Goal: Transaction & Acquisition: Purchase product/service

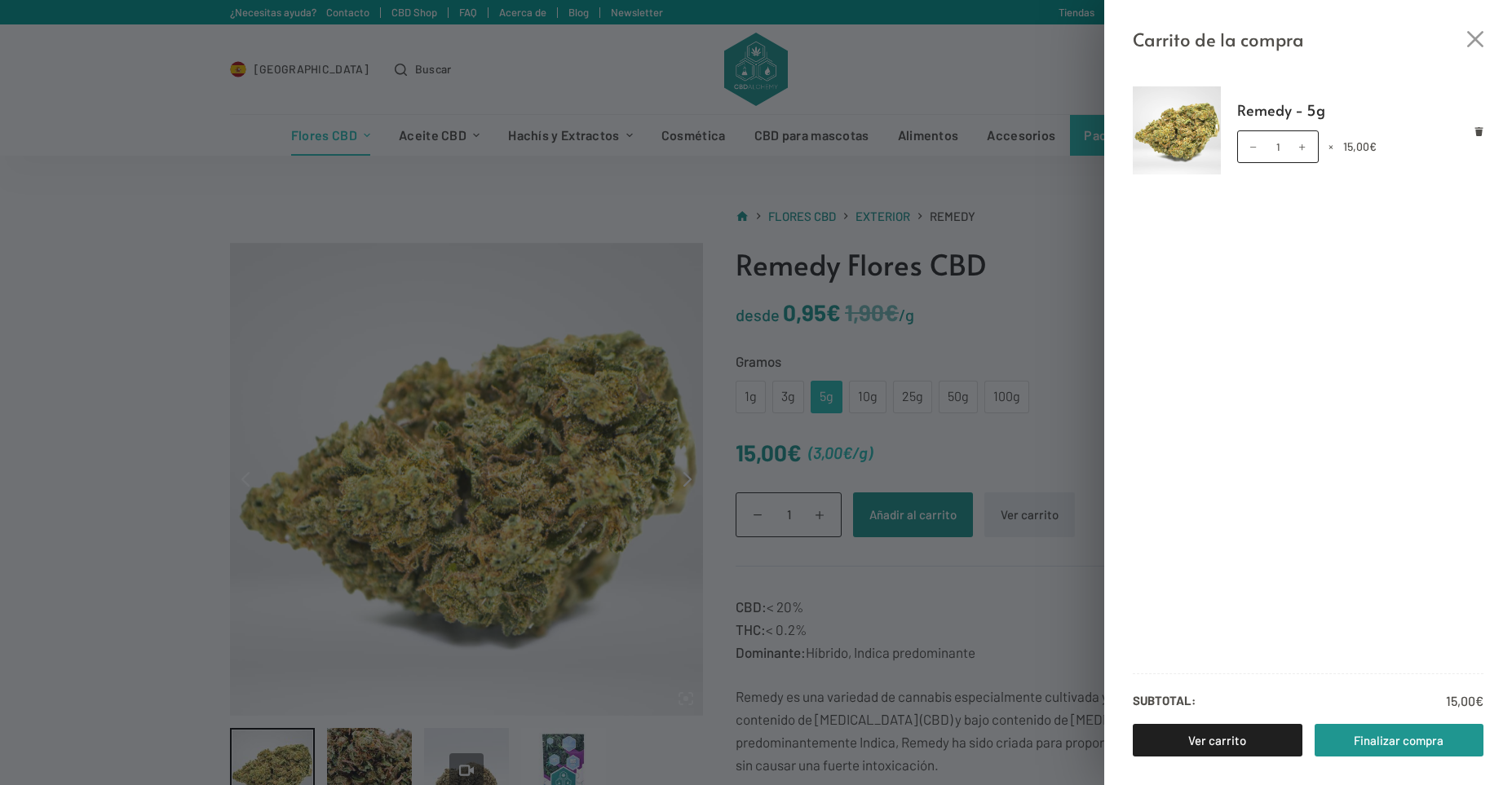
click at [184, 252] on div "Carrito de la compra Remedy - 5g Remedy - 5g cantidad 1 × 15,00 € Subtotal: 15,…" at bounding box center [756, 392] width 1512 height 785
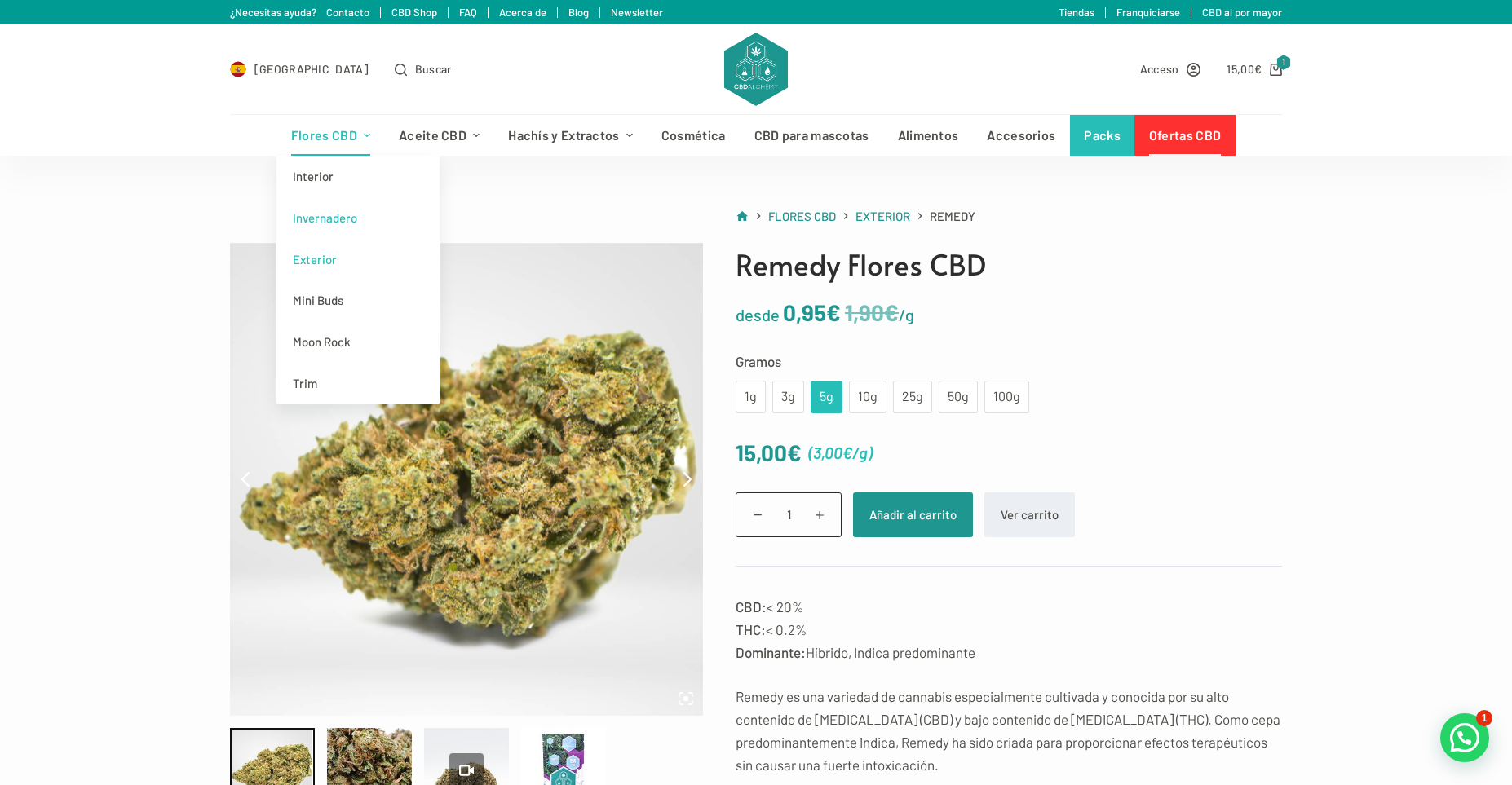
click at [337, 216] on link "Invernadero" at bounding box center [359, 218] width 164 height 41
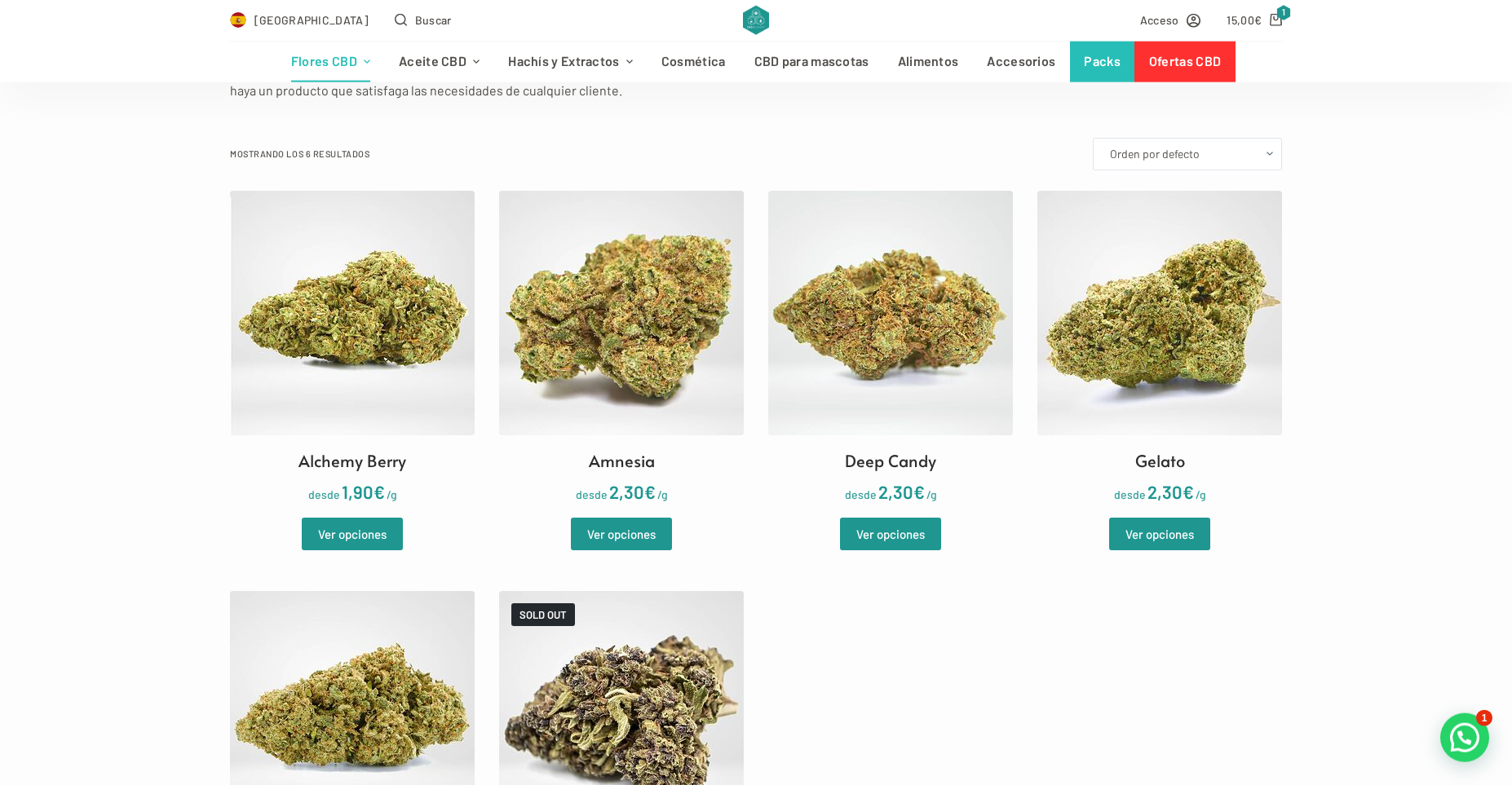
scroll to position [388, 0]
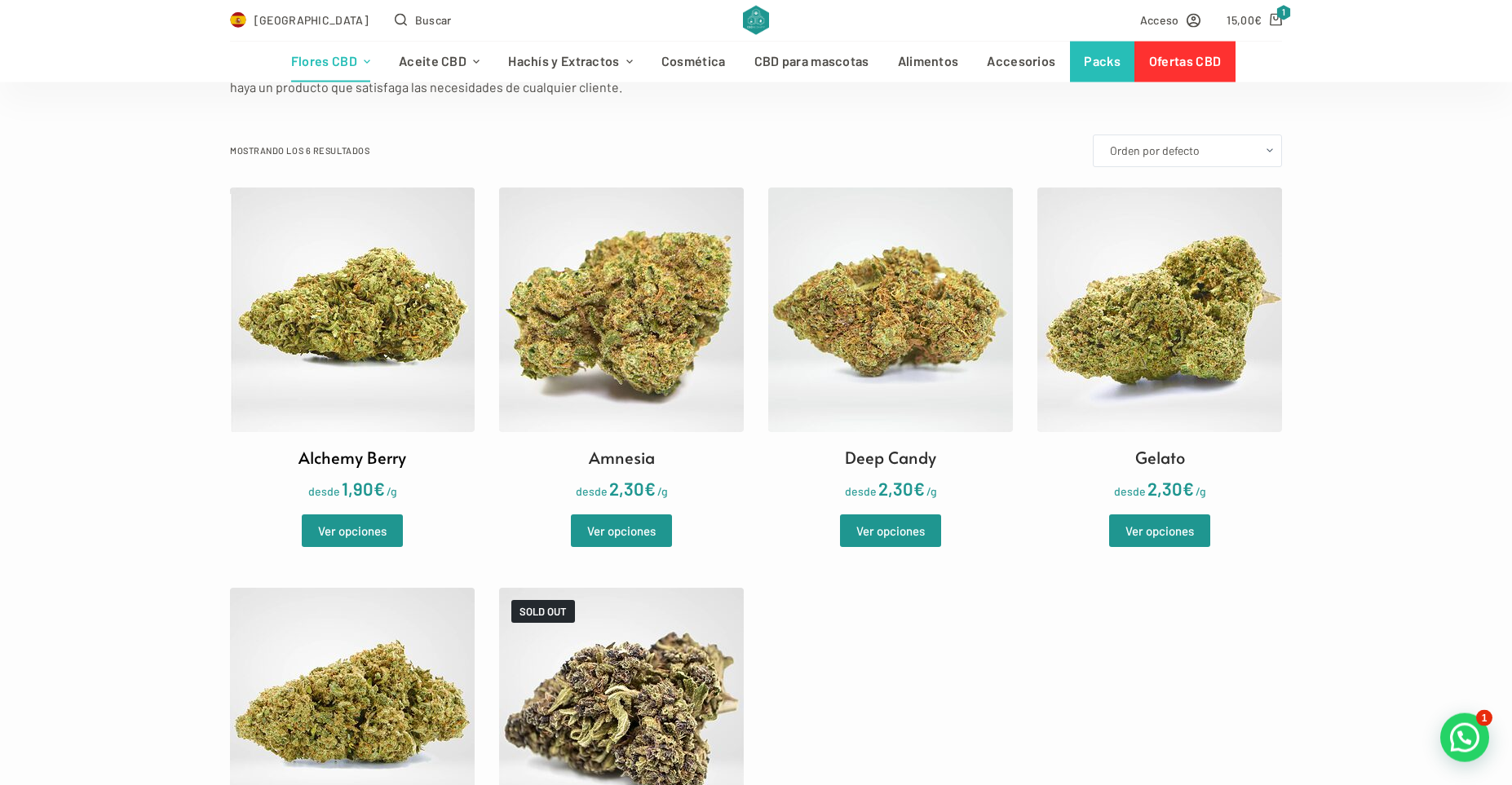
click at [381, 325] on img at bounding box center [353, 309] width 244 height 244
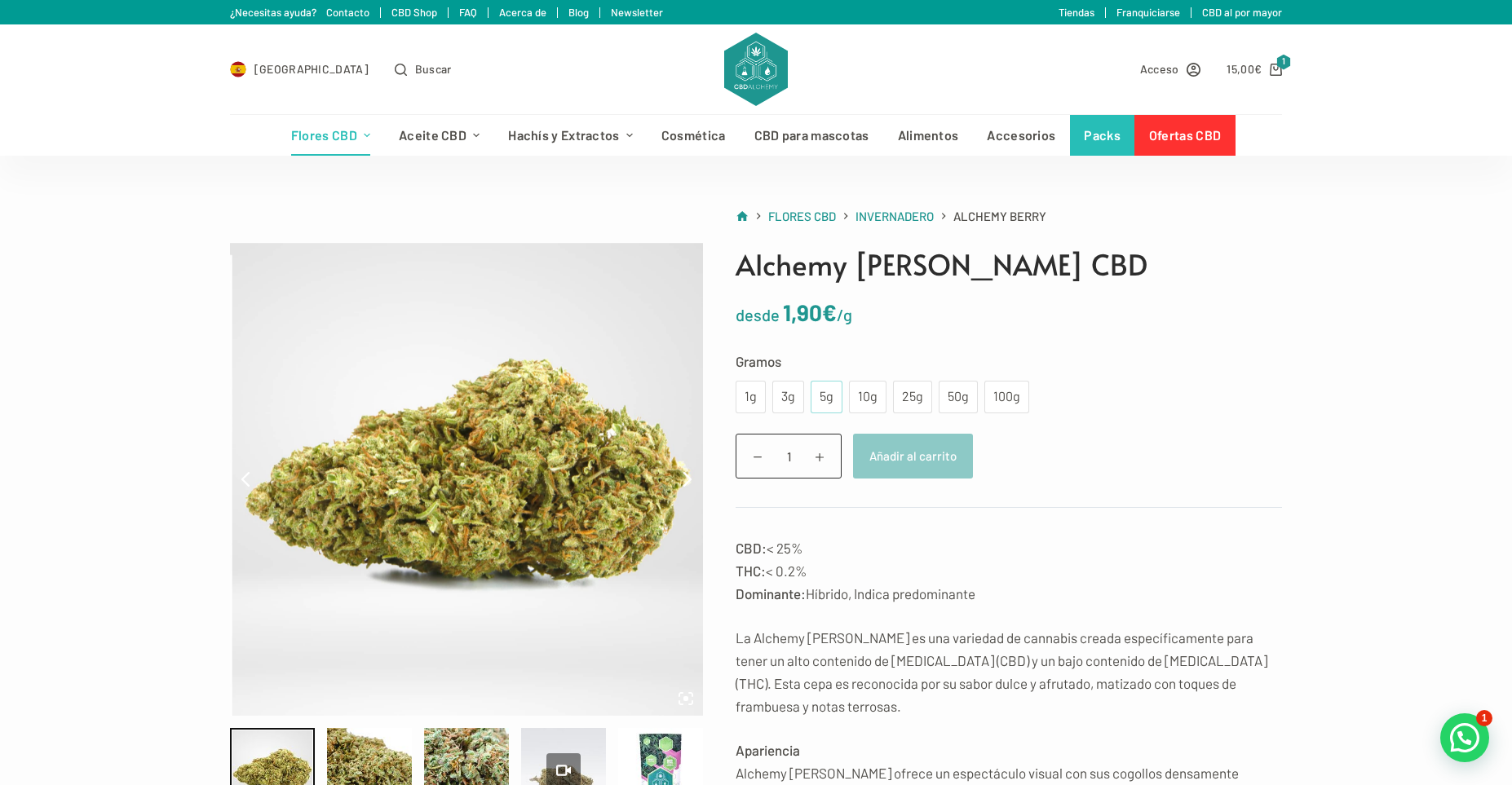
click at [819, 401] on div "5g" at bounding box center [826, 397] width 32 height 33
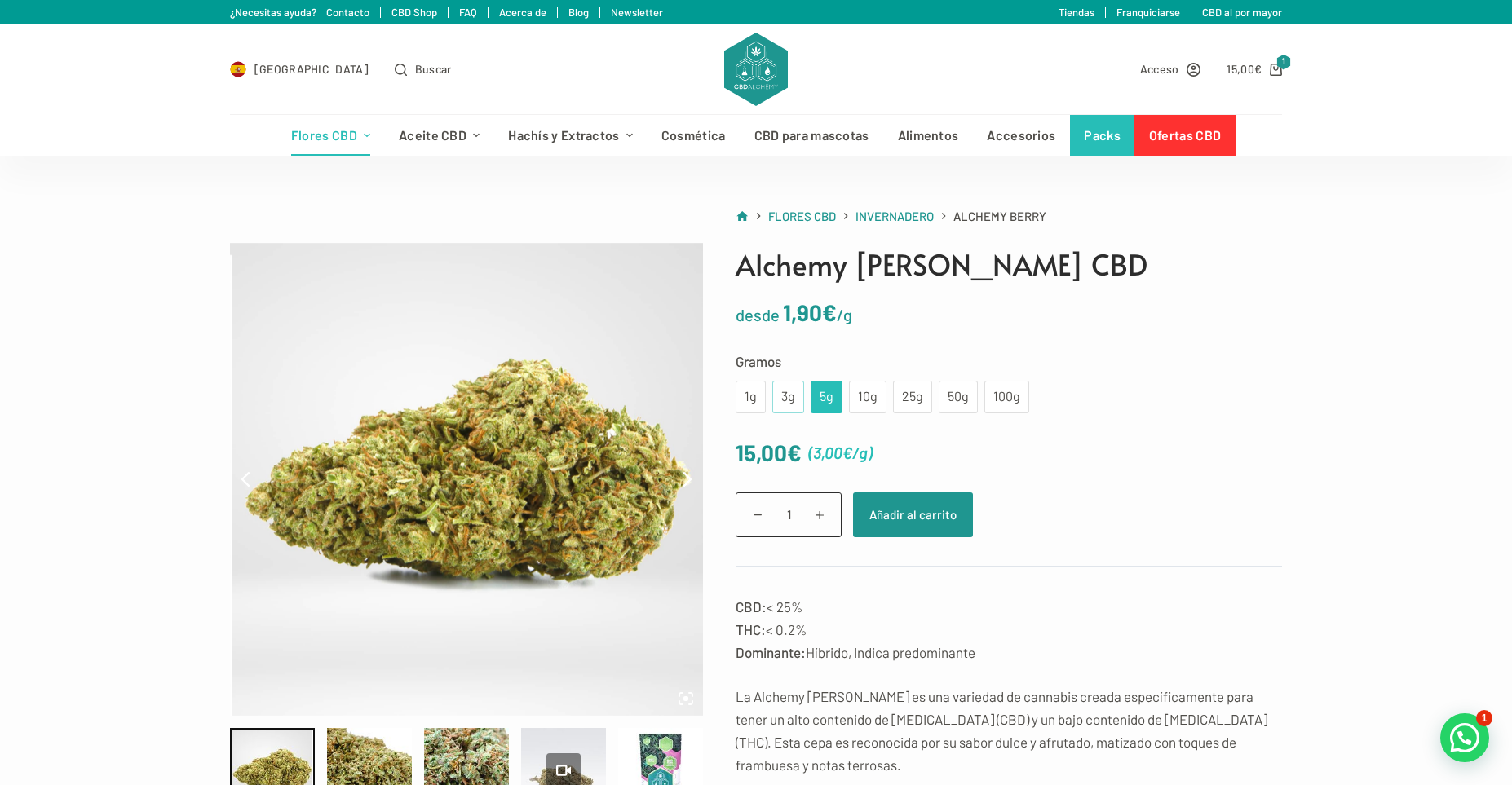
click at [793, 402] on div "3g" at bounding box center [788, 398] width 12 height 22
click at [821, 405] on div "5g" at bounding box center [826, 398] width 12 height 22
click at [786, 394] on div "3g" at bounding box center [788, 398] width 12 height 22
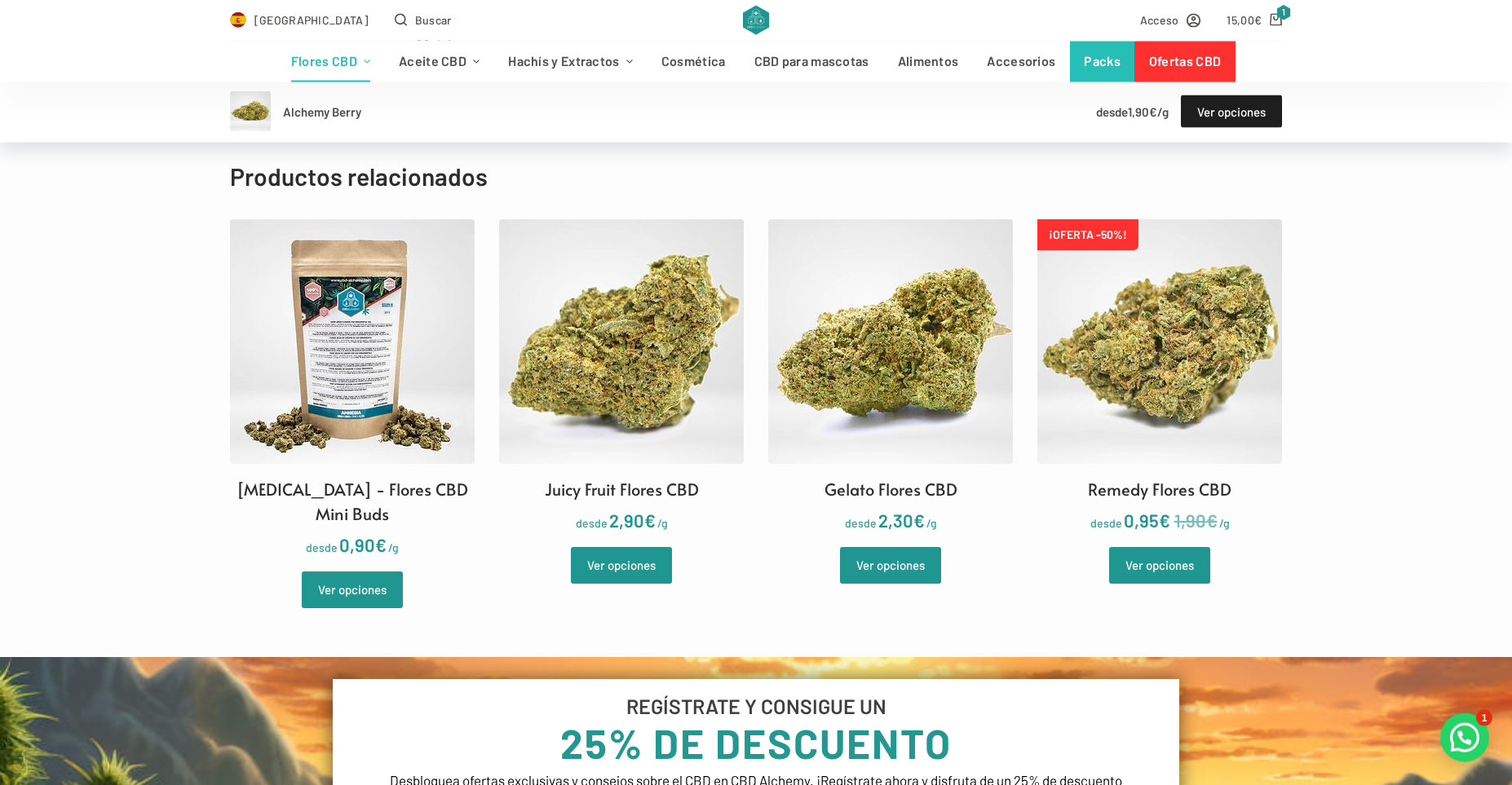
scroll to position [1620, 0]
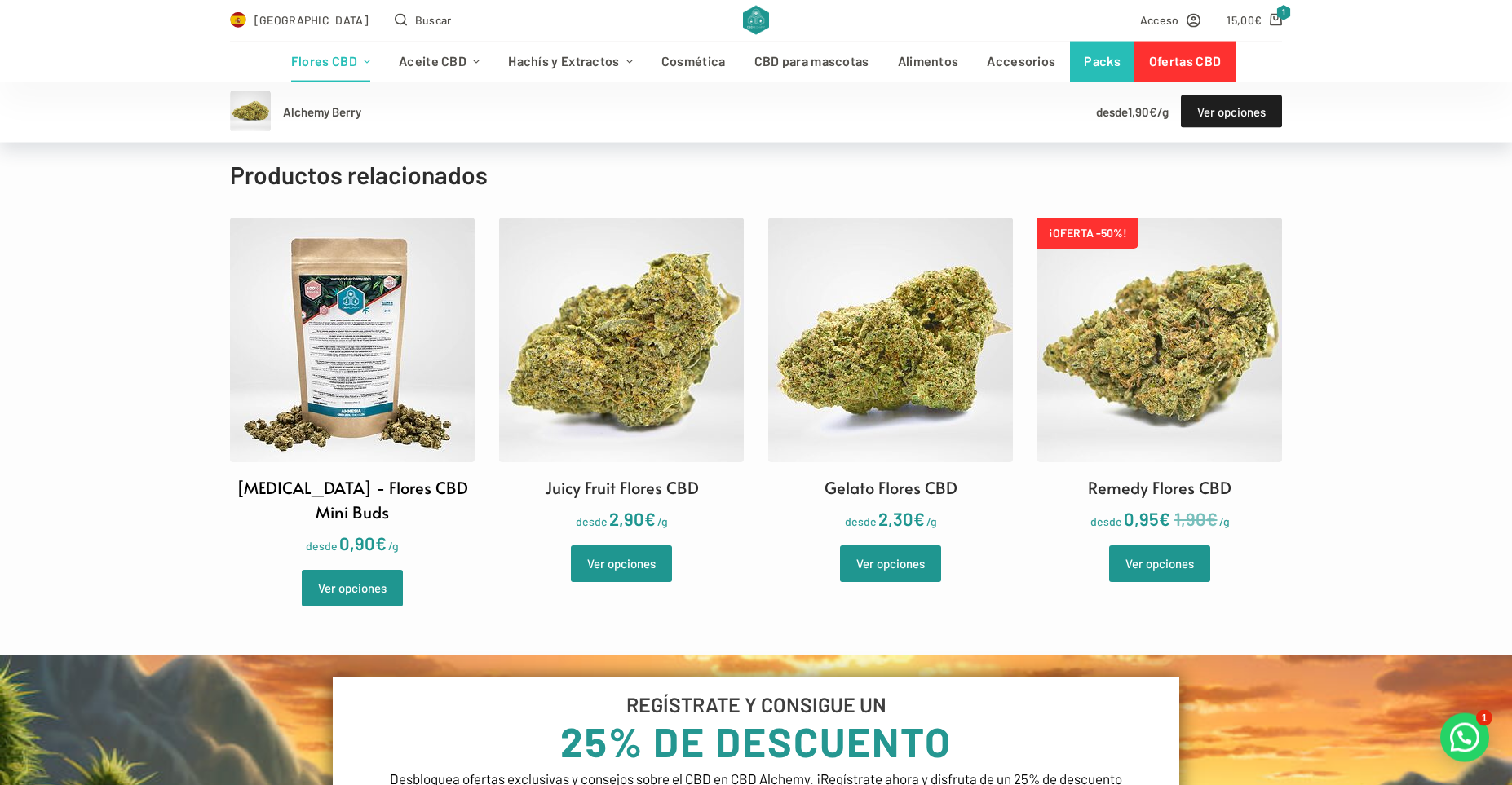
click at [333, 376] on img at bounding box center [353, 340] width 244 height 244
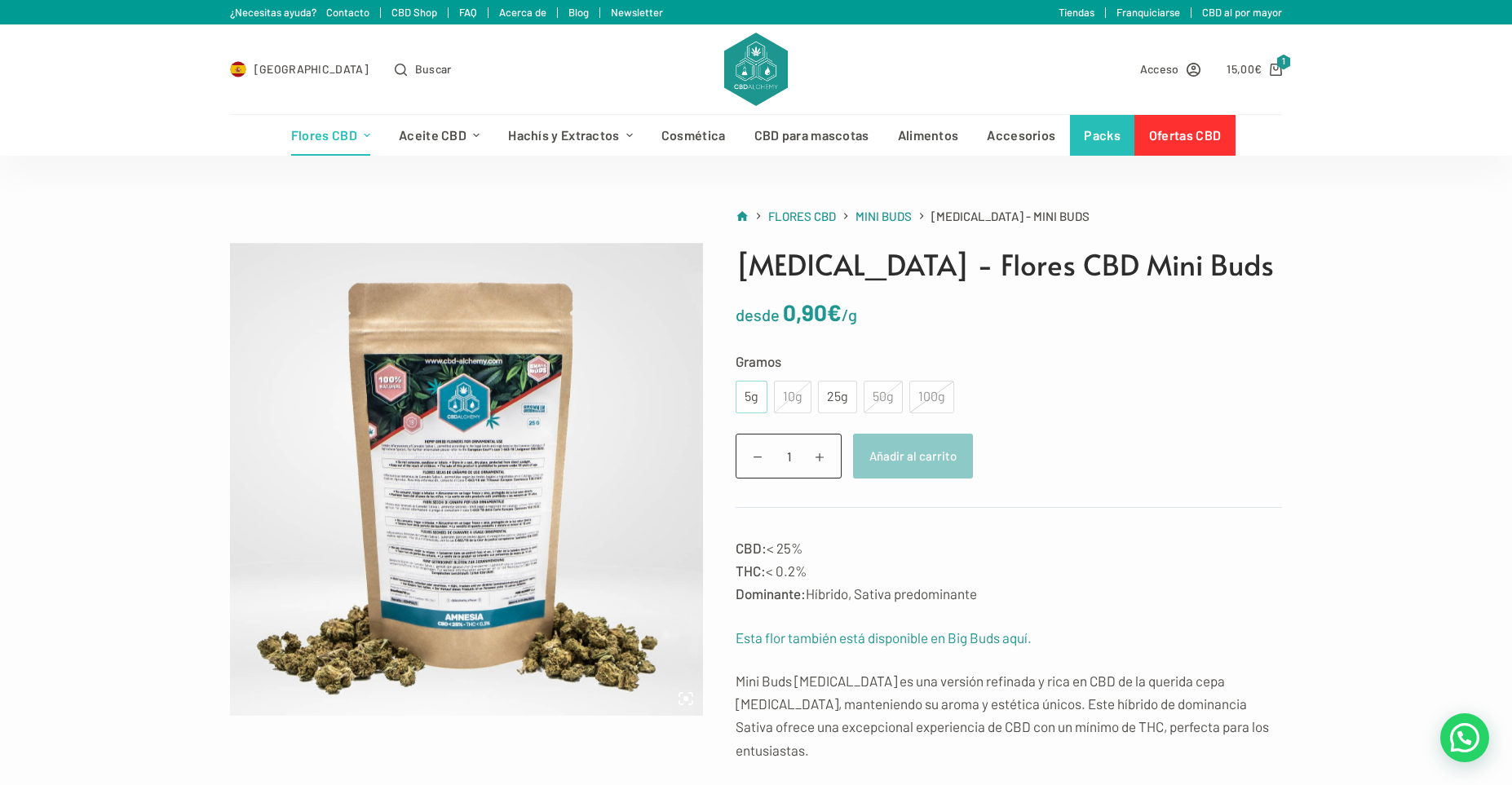
click at [755, 397] on div "5g" at bounding box center [752, 398] width 12 height 22
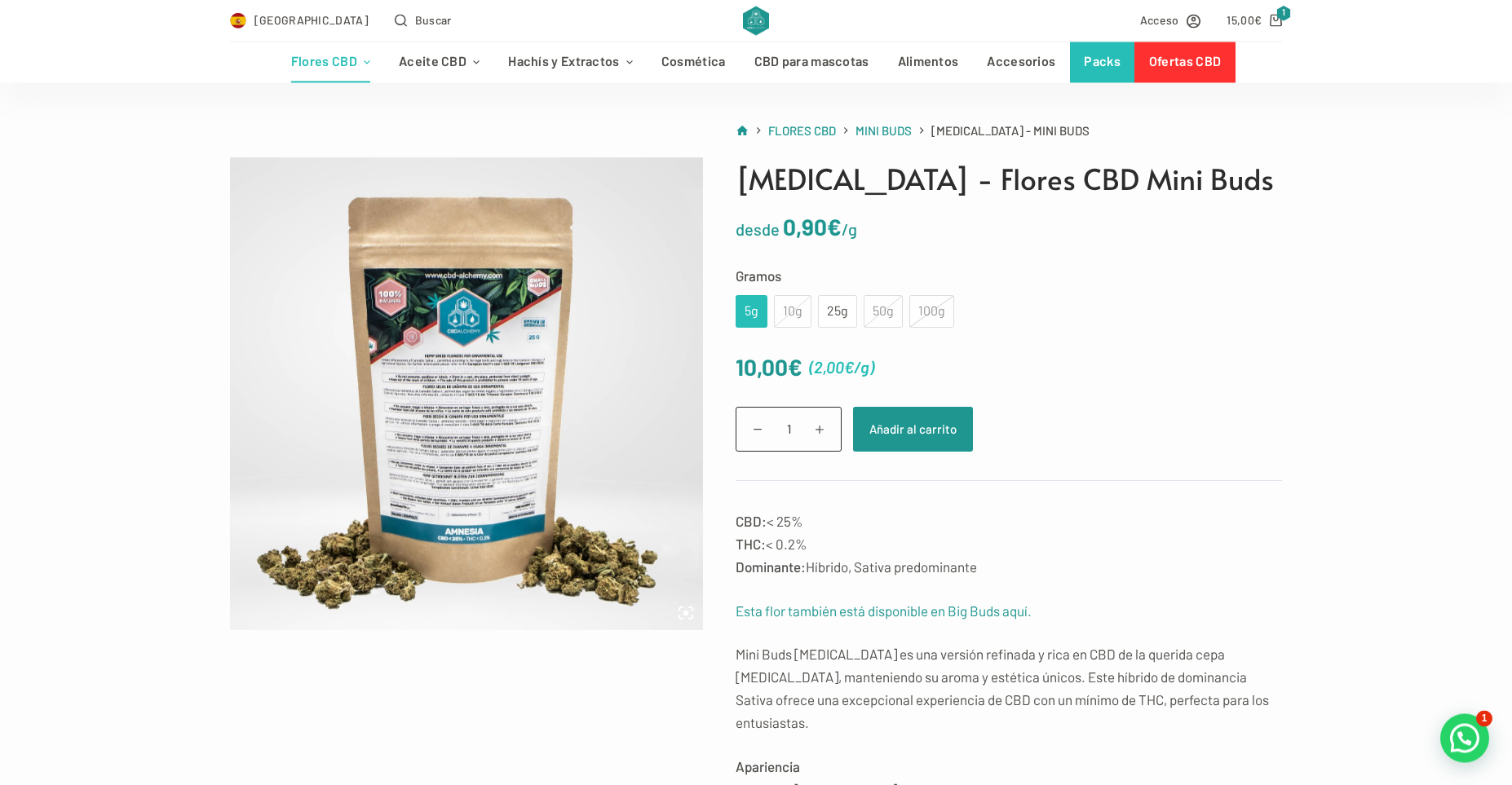
scroll to position [83, 0]
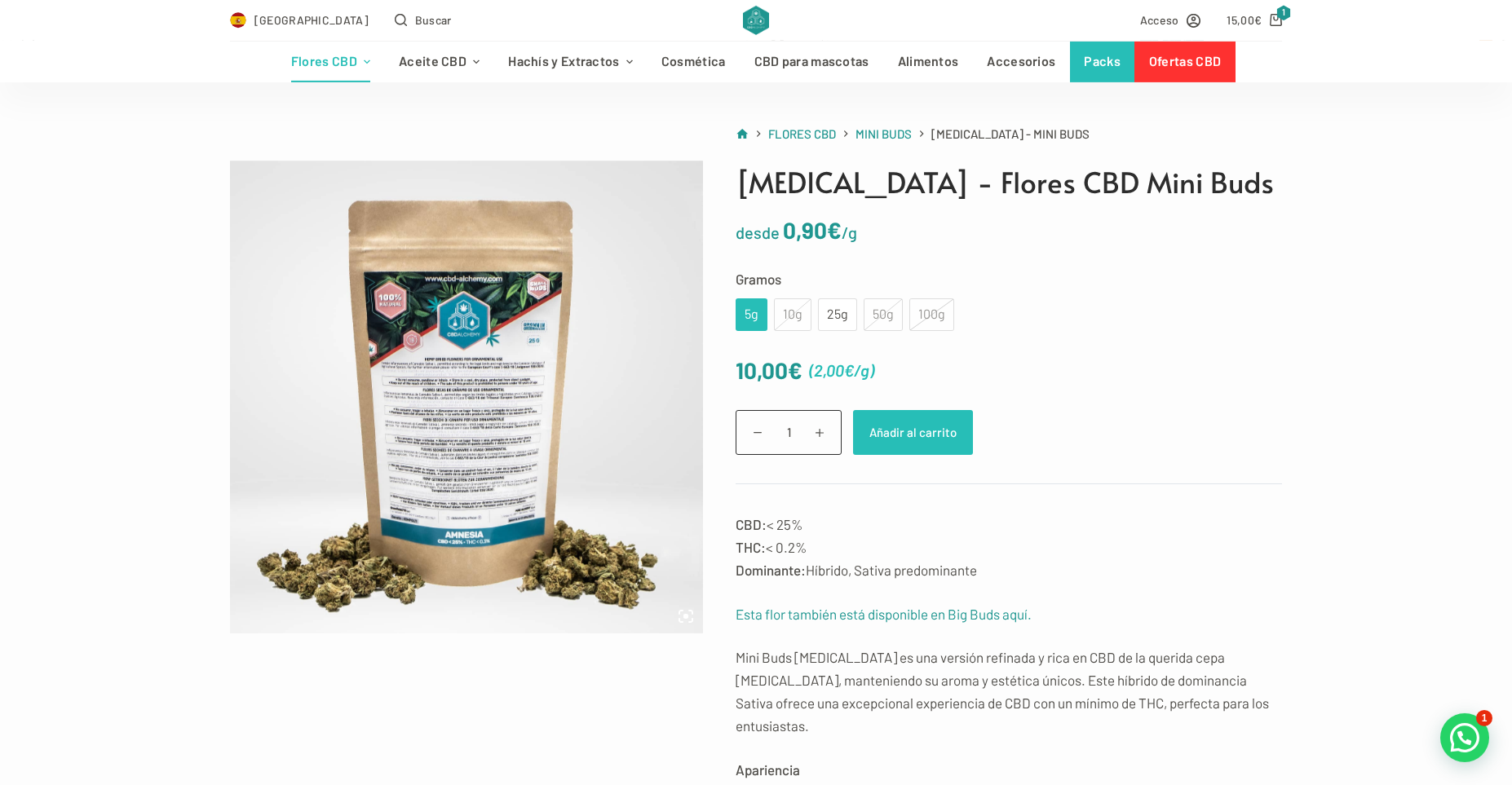
click at [904, 434] on button "Añadir al carrito" at bounding box center [913, 433] width 120 height 45
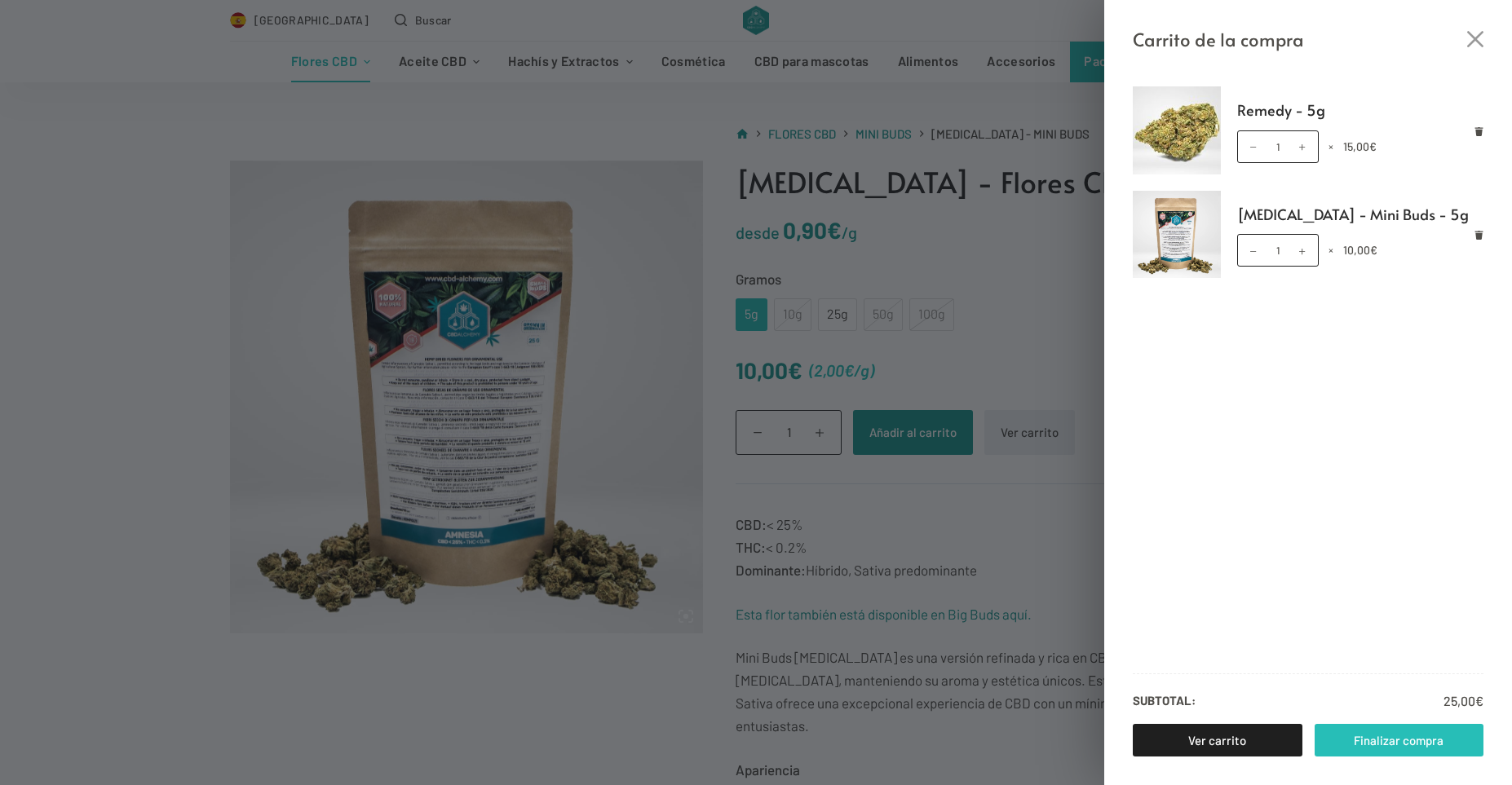
click at [1376, 733] on link "Finalizar compra" at bounding box center [1400, 740] width 169 height 33
click at [1481, 33] on icon "Cerrar el cajón del carrito" at bounding box center [1476, 38] width 17 height 17
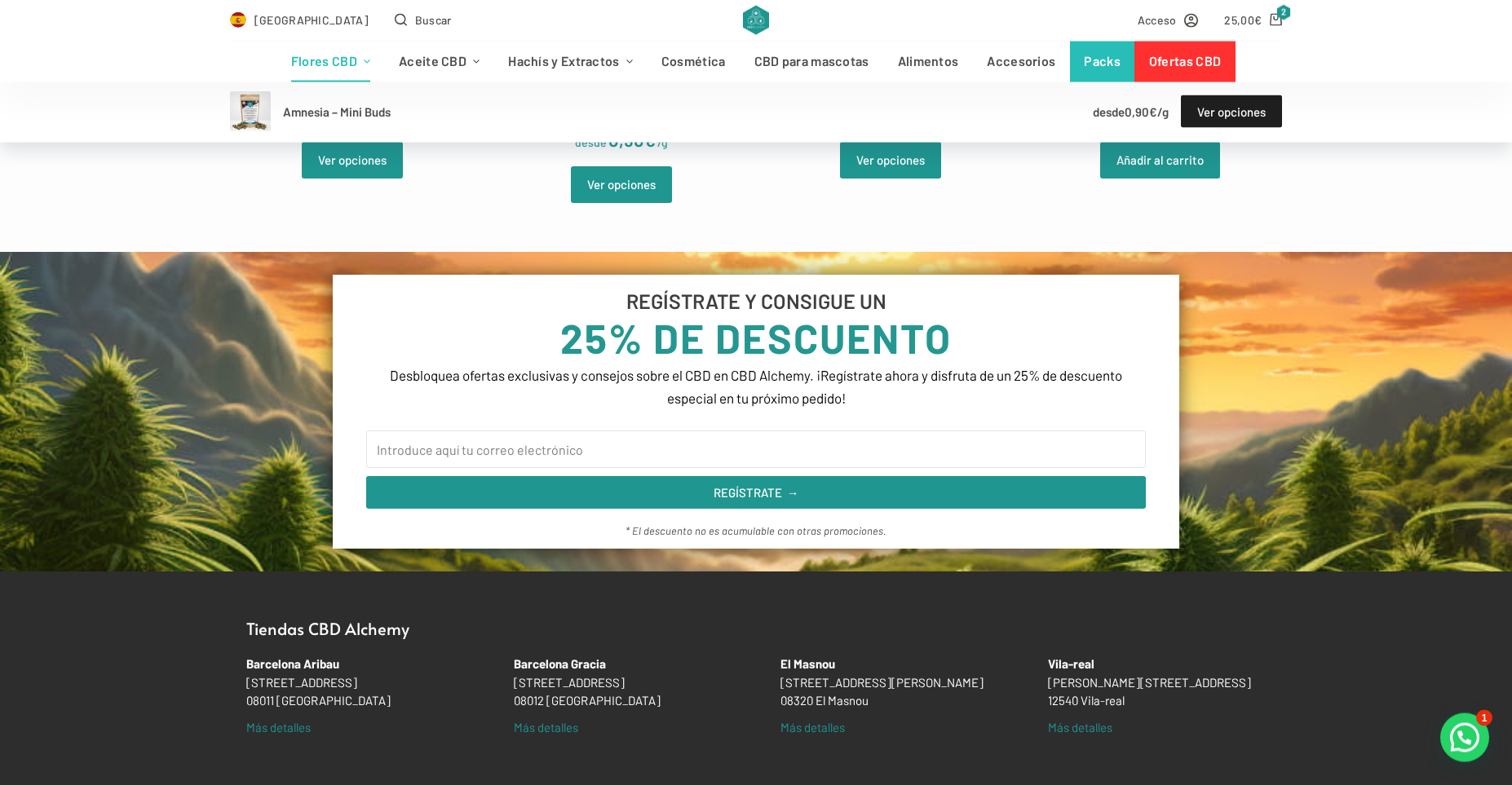
scroll to position [1424, 0]
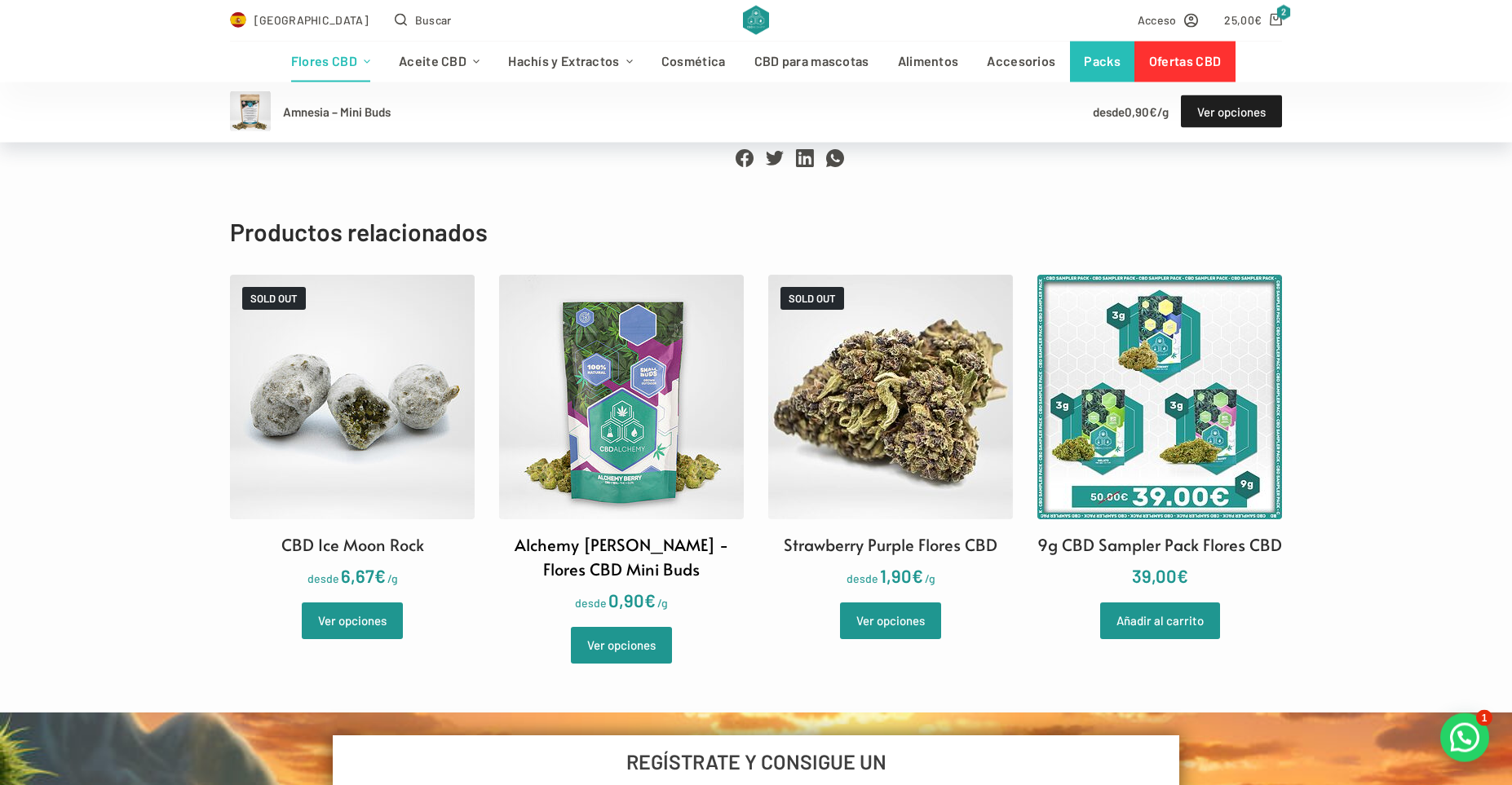
click at [627, 377] on img at bounding box center [622, 397] width 244 height 244
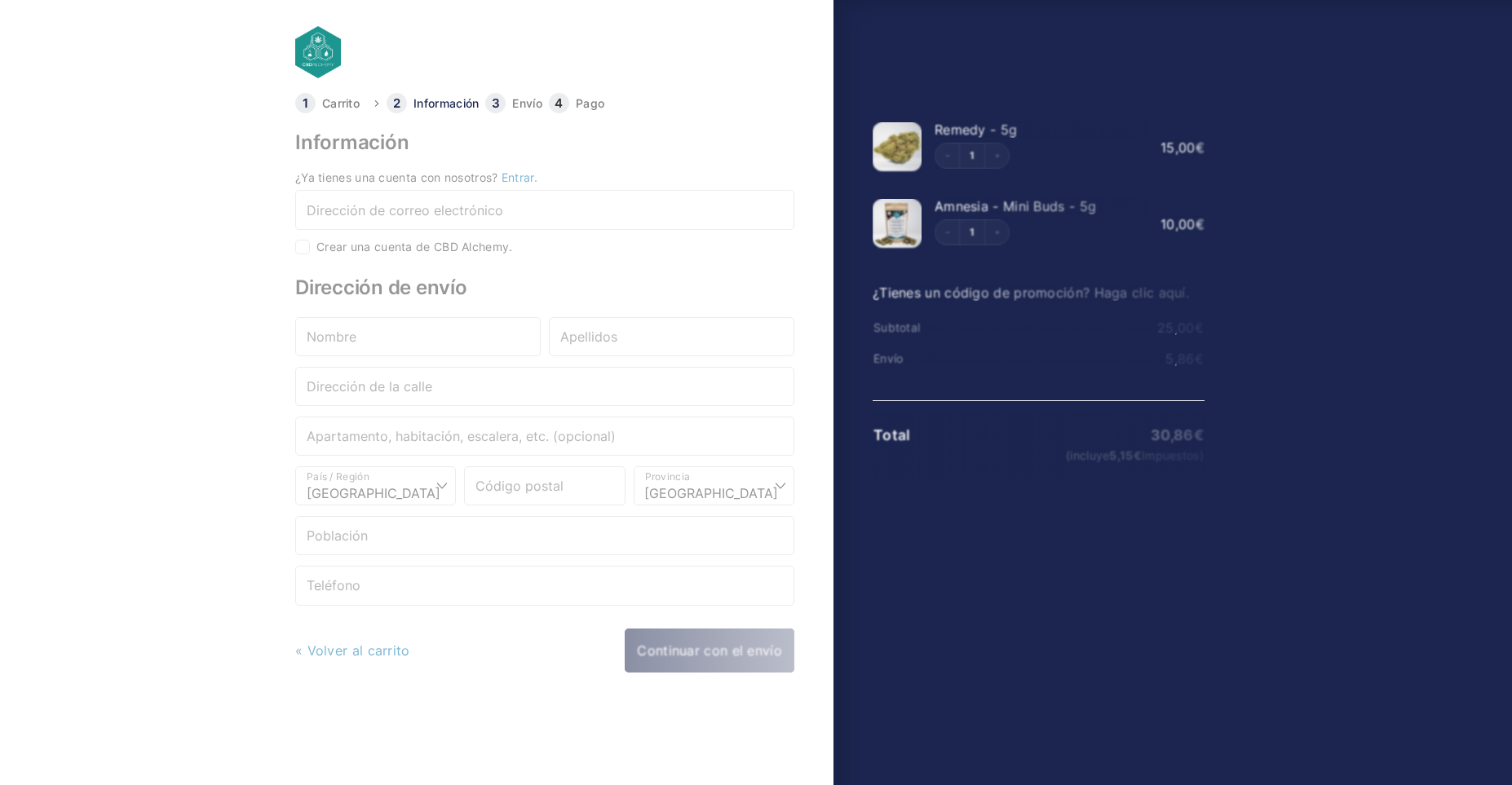
select select "B"
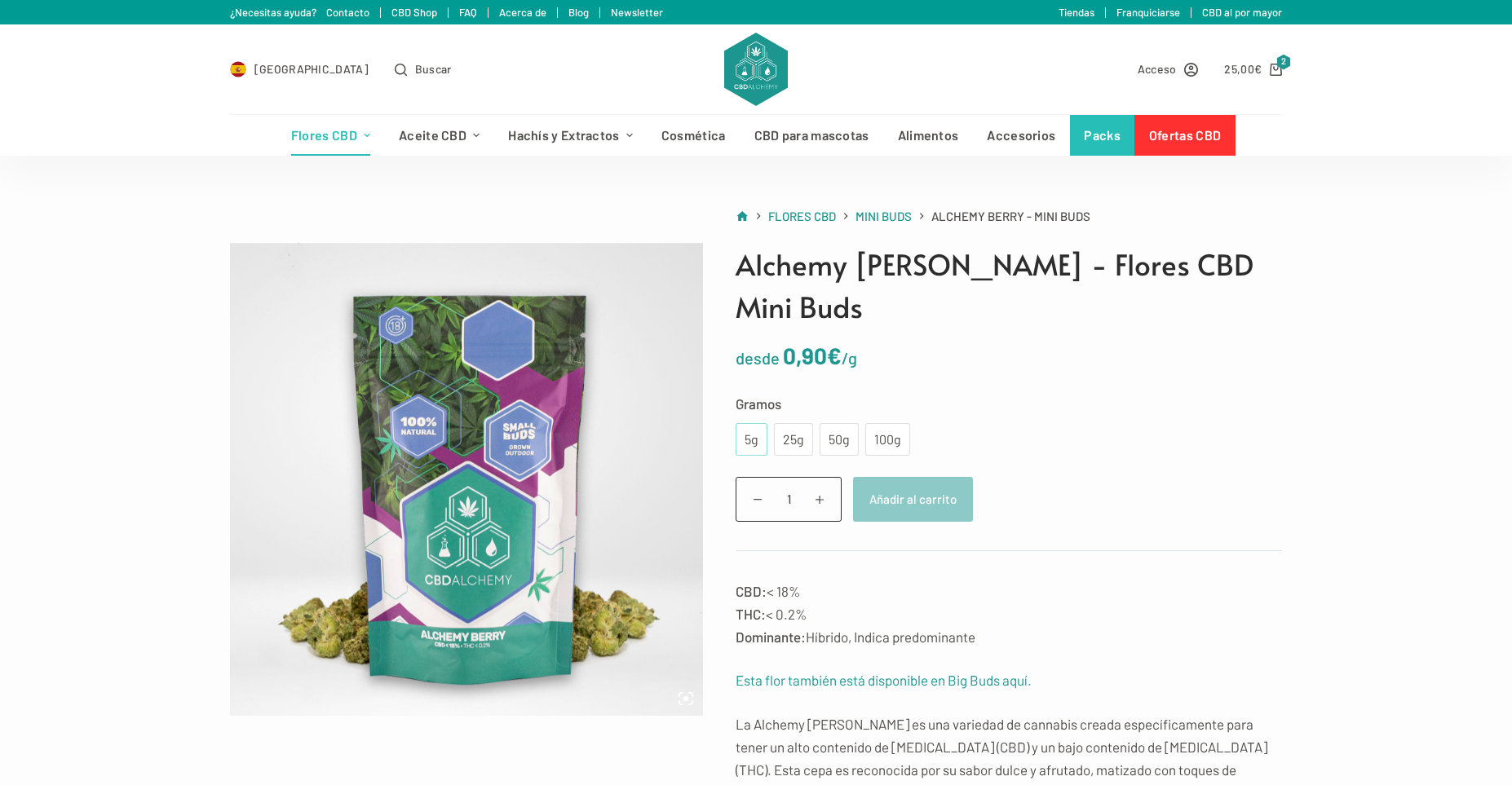
click at [752, 429] on div "5g" at bounding box center [752, 440] width 12 height 22
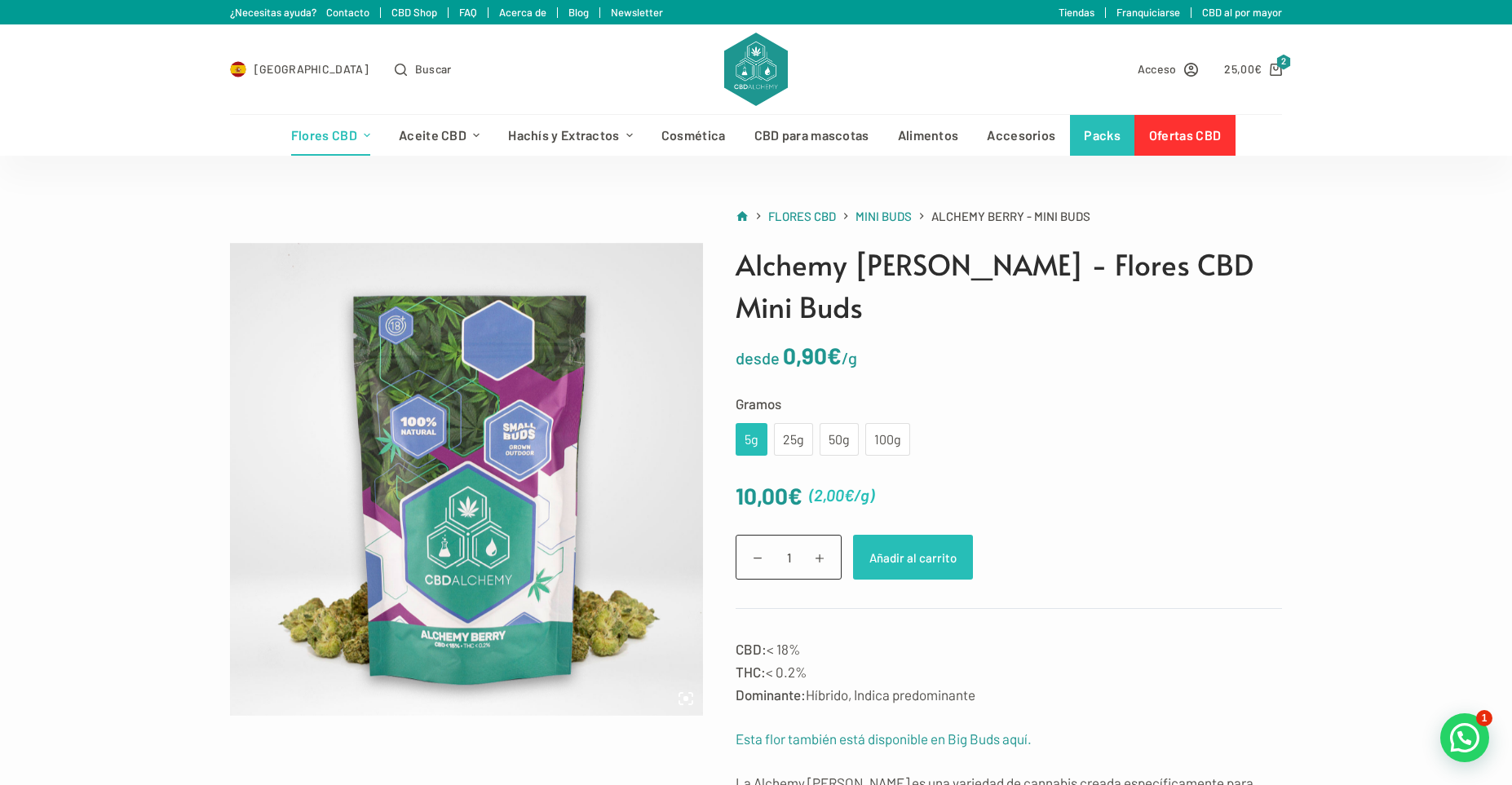
click at [900, 535] on button "Añadir al carrito" at bounding box center [913, 557] width 120 height 45
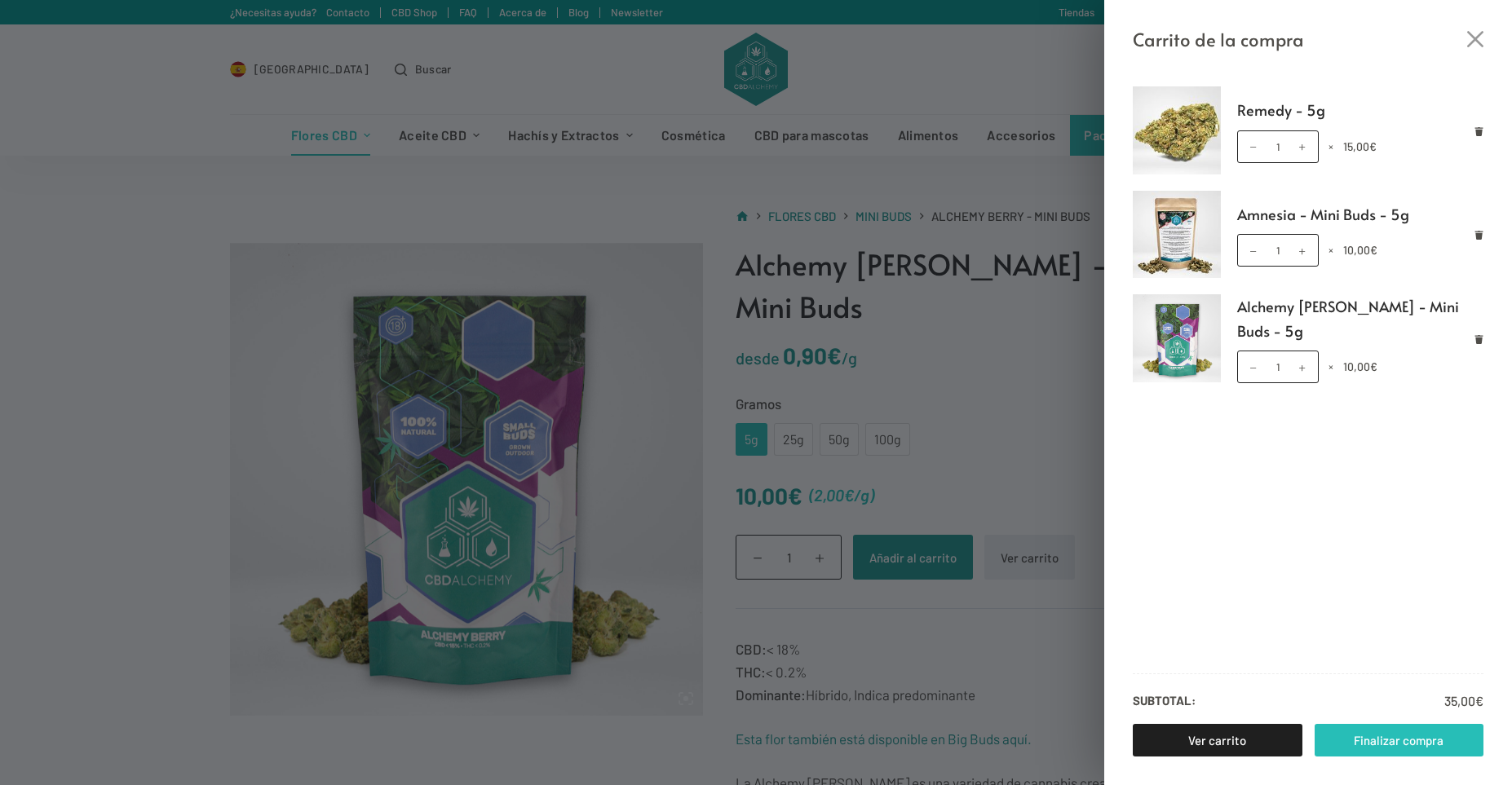
click at [1392, 743] on link "Finalizar compra" at bounding box center [1400, 740] width 169 height 33
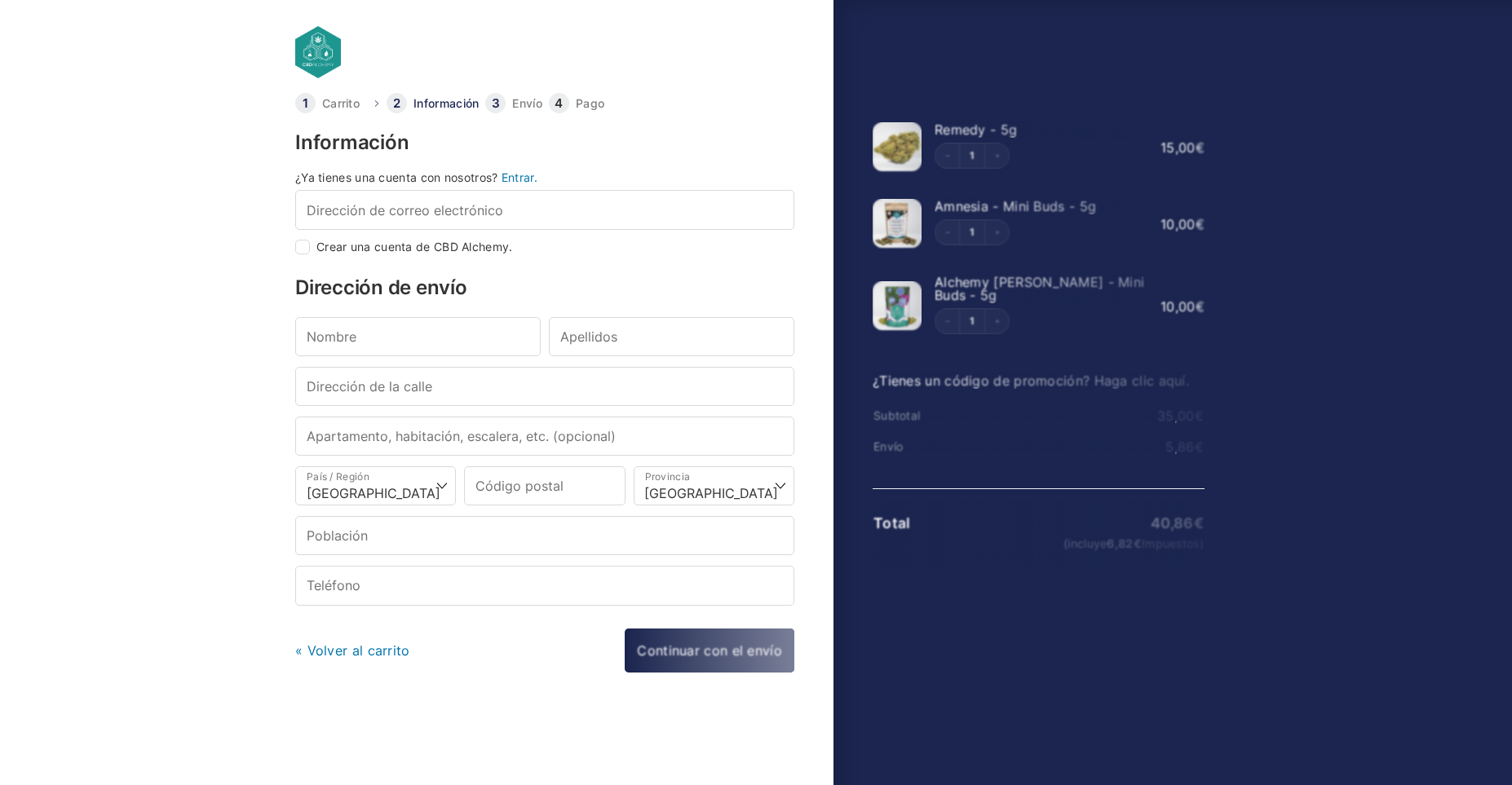
select select "B"
